Goal: Browse casually: Explore the website without a specific task or goal

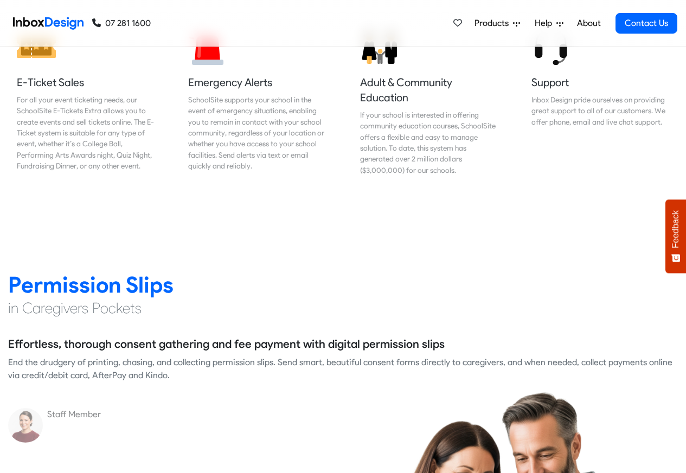
scroll to position [2263, 0]
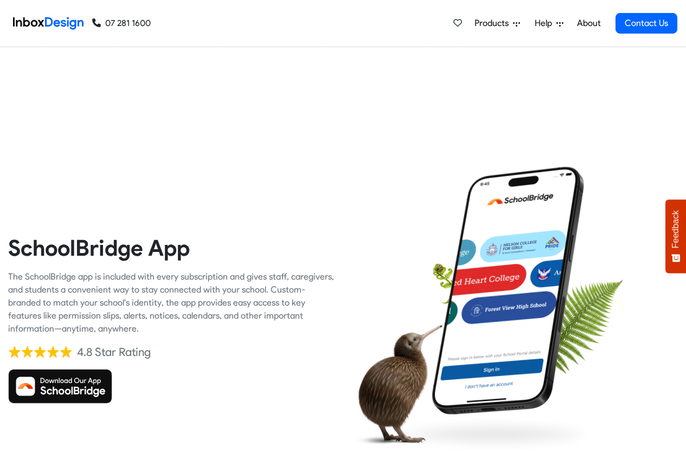
checkbox input "true"
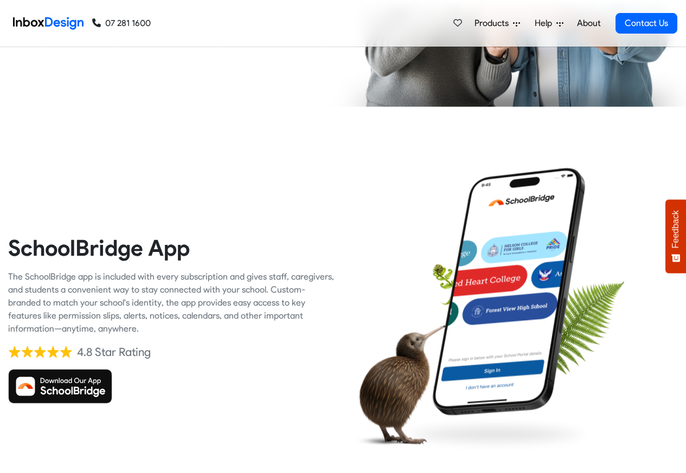
checkbox input "true"
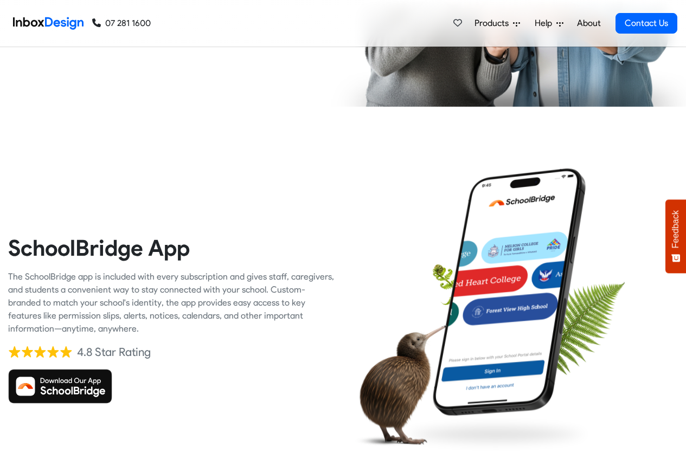
checkbox input "true"
